Goal: Task Accomplishment & Management: Manage account settings

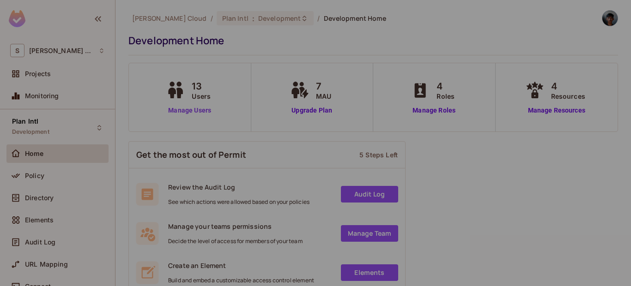
click at [172, 110] on link "Manage Users" at bounding box center [189, 111] width 51 height 10
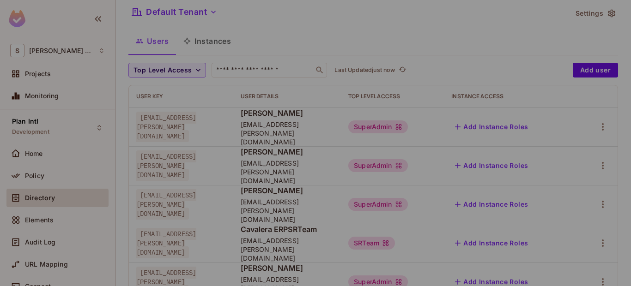
scroll to position [55, 0]
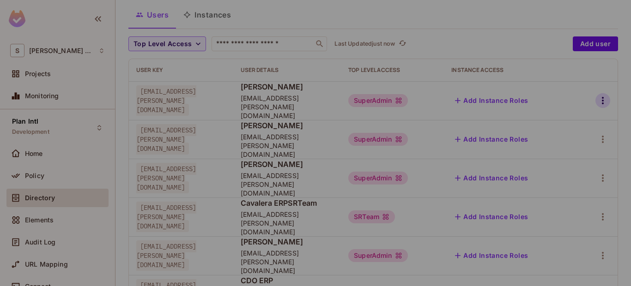
click at [599, 97] on icon "button" at bounding box center [602, 100] width 11 height 11
drag, startPoint x: 567, startPoint y: 116, endPoint x: 562, endPoint y: 140, distance: 24.8
click at [562, 140] on ul "Edit Edit Attributes Delete User" at bounding box center [556, 138] width 82 height 68
click at [562, 140] on div "Edit Attributes" at bounding box center [564, 137] width 46 height 9
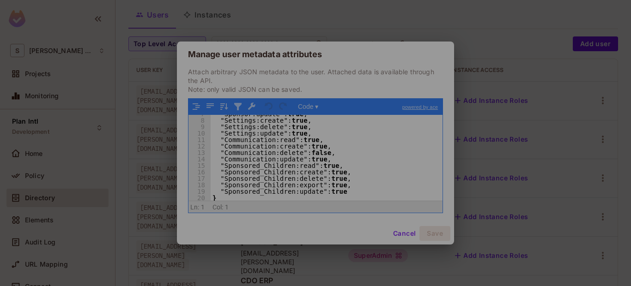
scroll to position [43, 0]
click at [527, 66] on div "Manage user metadata attributes Attach arbitrary JSON metadata to the user. Att…" at bounding box center [315, 143] width 631 height 286
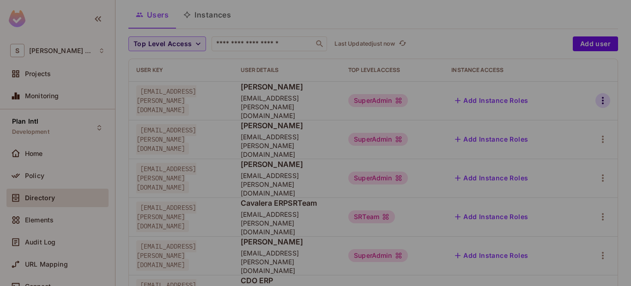
click at [602, 97] on icon "button" at bounding box center [603, 100] width 2 height 7
click at [544, 142] on div "Edit Attributes" at bounding box center [564, 137] width 46 height 9
